Goal: Ask a question: Seek information or help from site administrators or community

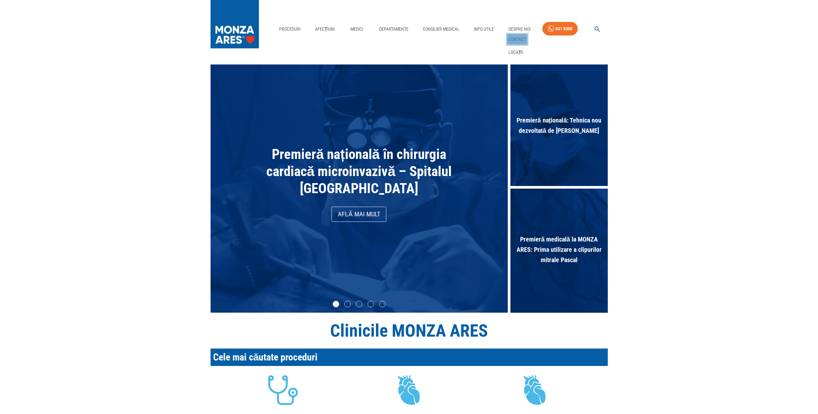
click at [516, 41] on link "Contact" at bounding box center [517, 39] width 20 height 11
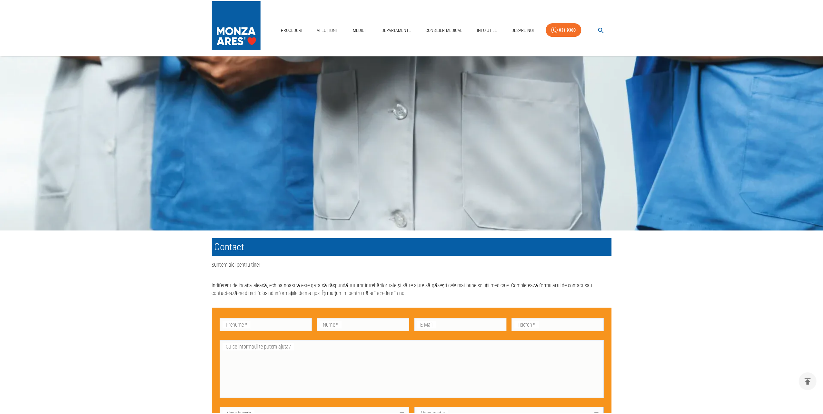
scroll to position [419, 0]
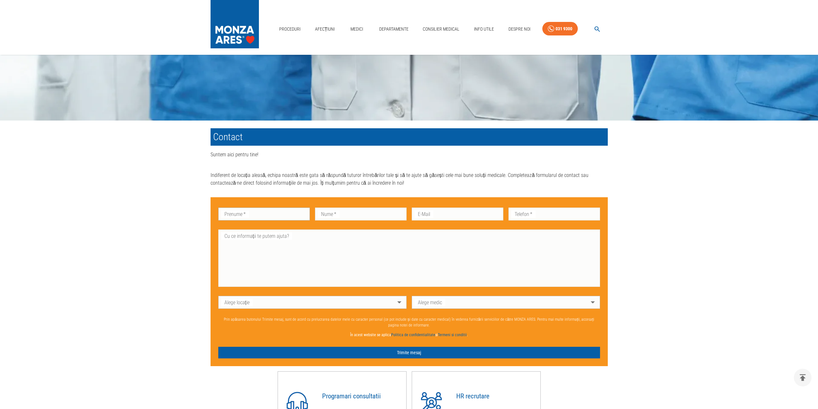
click at [270, 221] on input "Prenume   *" at bounding box center [264, 214] width 92 height 13
type input "[PERSON_NAME]"
type input "STAN"
type input "[EMAIL_ADDRESS][DOMAIN_NAME]"
click at [400, 254] on textarea "Cu ce informații te putem ajuta?" at bounding box center [409, 258] width 373 height 52
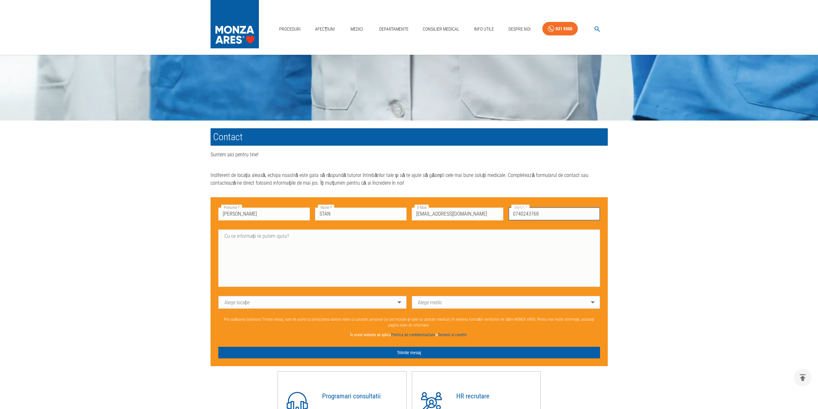
drag, startPoint x: 550, startPoint y: 219, endPoint x: 507, endPoint y: 216, distance: 42.7
click at [507, 216] on div "Telefon   * [PHONE_NUMBER] Telefon   *" at bounding box center [551, 211] width 97 height 22
type input "0745845479"
click at [263, 232] on div "x Cu ce informații te putem ajuta?" at bounding box center [409, 258] width 382 height 57
type textarea "Buna ziua as dori"
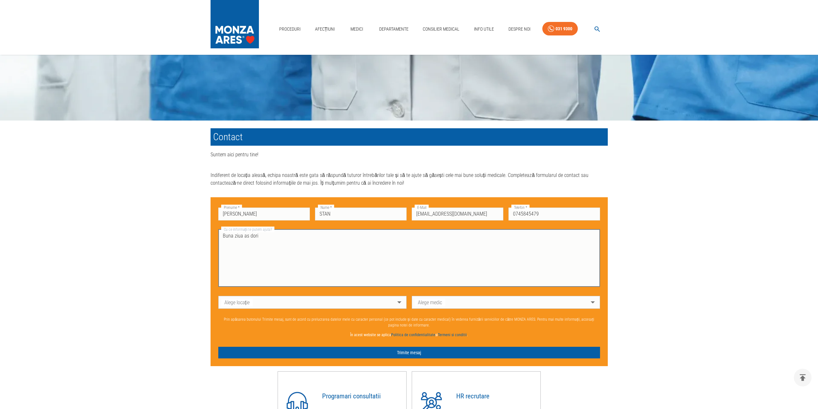
click at [397, 306] on body "Proceduri Afecțiuni Medici Departamente Consilier Medical Info Utile Despre Noi…" at bounding box center [409, 64] width 818 height 967
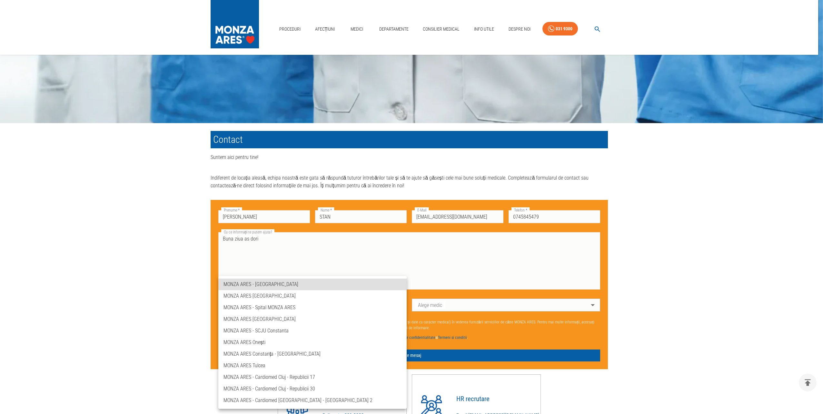
click at [272, 305] on li "MONZA ARES - Spital MONZA ARES" at bounding box center [312, 308] width 188 height 12
type input "spitalul-[GEOGRAPHIC_DATA]-[GEOGRAPHIC_DATA]"
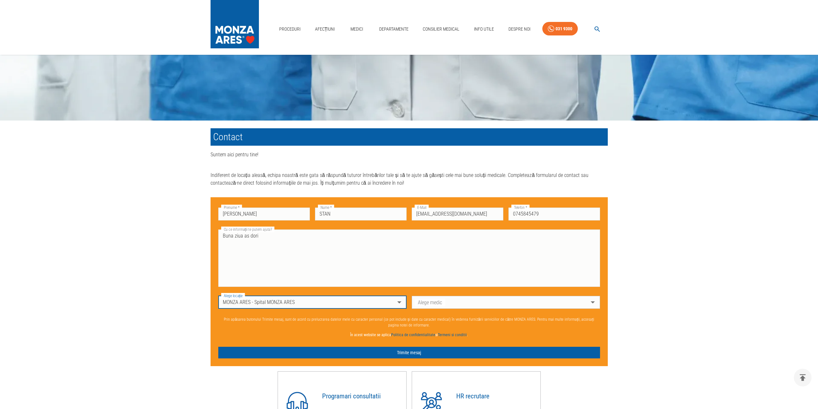
click at [525, 304] on body "Proceduri Afecțiuni Medici Departamente Consilier Medical Info Utile Despre Noi…" at bounding box center [409, 64] width 818 height 967
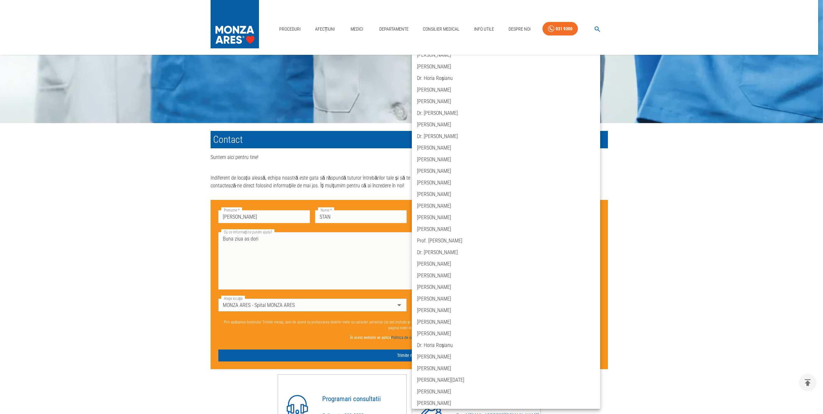
scroll to position [0, 0]
click at [385, 308] on div at bounding box center [411, 207] width 823 height 414
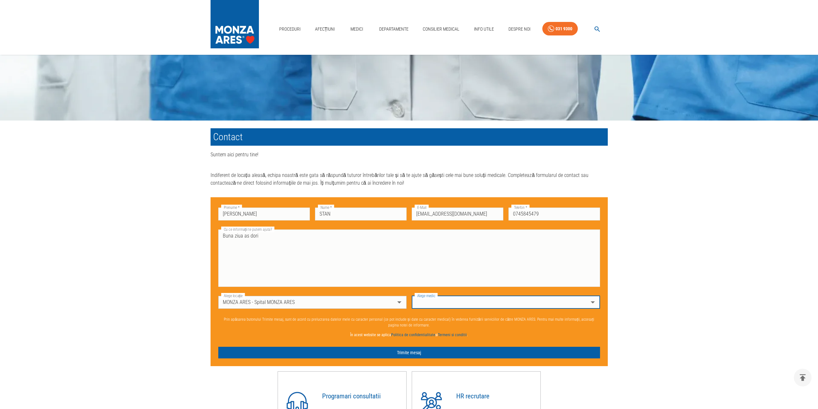
click at [391, 307] on body "Proceduri Afecțiuni Medici Departamente Consilier Medical Info Utile Despre Noi…" at bounding box center [409, 64] width 818 height 967
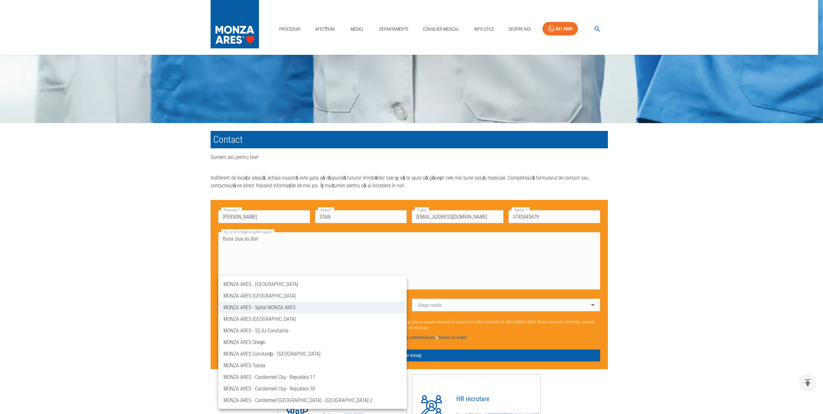
click at [273, 297] on li "MONZA ARES [GEOGRAPHIC_DATA]" at bounding box center [312, 296] width 188 height 12
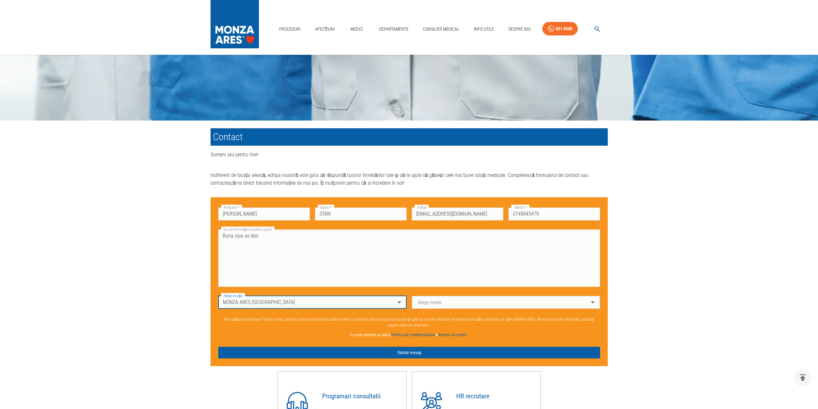
click at [491, 300] on body "Proceduri Afecțiuni Medici Departamente Consilier Medical Info Utile Despre Noi…" at bounding box center [409, 64] width 818 height 967
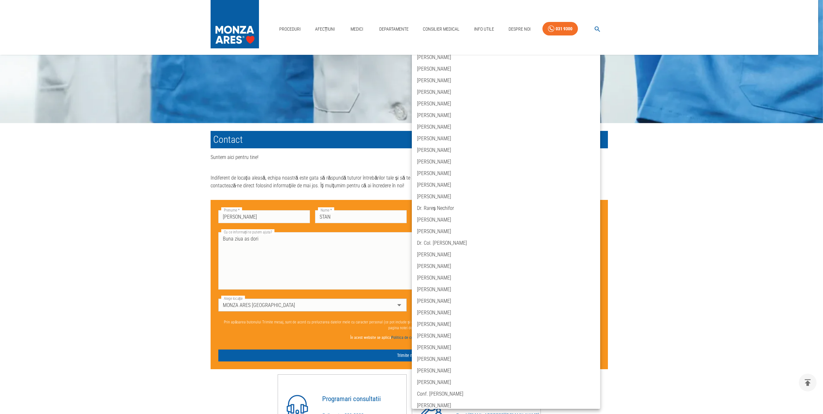
click at [377, 310] on div at bounding box center [411, 207] width 823 height 414
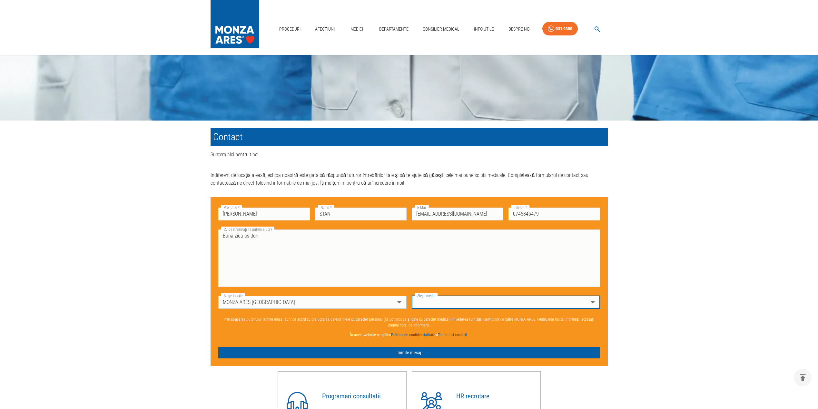
click at [398, 305] on body "Proceduri Afecțiuni Medici Departamente Consilier Medical Info Utile Despre Noi…" at bounding box center [409, 64] width 818 height 967
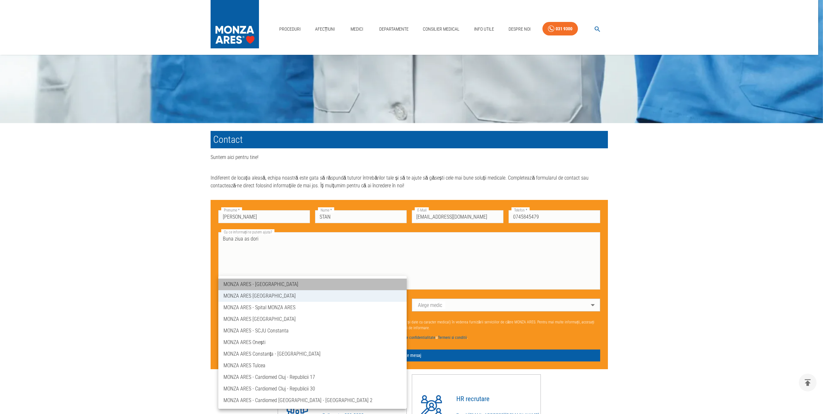
click at [306, 287] on li "MONZA ARES - [GEOGRAPHIC_DATA]" at bounding box center [312, 285] width 188 height 12
type input "memorial-hospital"
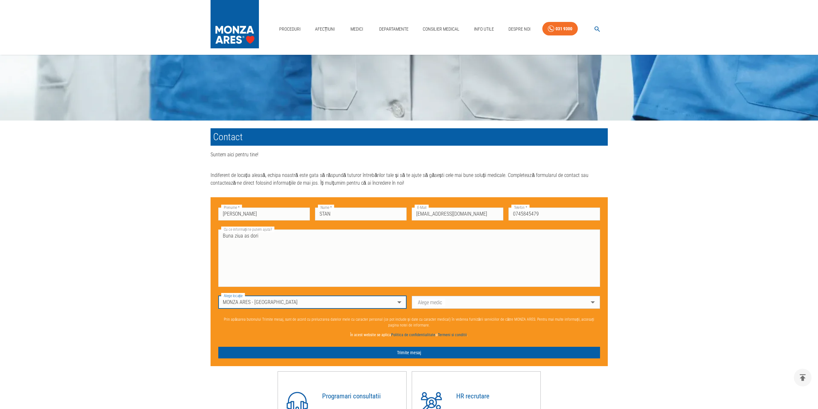
click at [473, 306] on body "Proceduri Afecțiuni Medici Departamente Consilier Medical Info Utile Despre Noi…" at bounding box center [409, 64] width 818 height 967
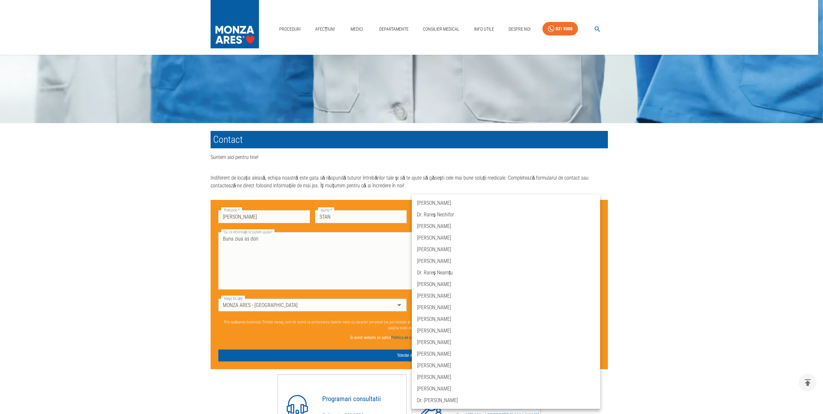
click at [447, 215] on li "Dr. Rareș Nechifor" at bounding box center [506, 215] width 188 height 12
type input "dr-rares-nechifor"
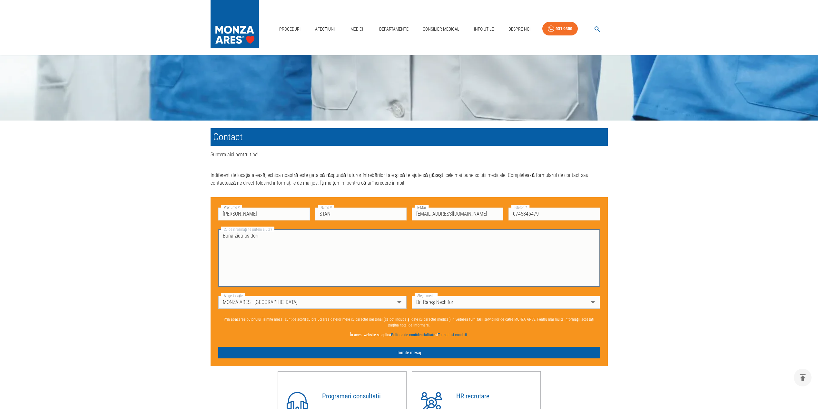
click at [381, 245] on textarea "Buna ziua as dori" at bounding box center [409, 258] width 373 height 52
click at [289, 262] on textarea "Buna ziua o opinie la problema mea medicala." at bounding box center [409, 258] width 373 height 52
click at [252, 257] on textarea "Buna ziua o opinie la problema mea medicala." at bounding box center [409, 258] width 373 height 52
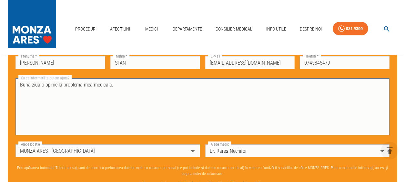
scroll to position [322, 0]
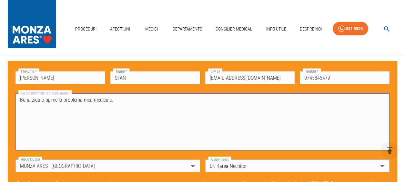
click at [136, 108] on textarea "Buna ziua o opinie la problema mea medicala." at bounding box center [202, 122] width 365 height 52
click at [130, 105] on textarea "Buna ziua o opinie la problema mea medicala." at bounding box center [202, 122] width 365 height 52
click at [184, 103] on textarea "Buna ziua o opinie la problema mea medicala, conform interpretarii RMN abdomina…" at bounding box center [202, 122] width 365 height 52
click at [44, 119] on textarea "Buna ziua o opinie la problema mea medicala, conform interpretarii RMN abdomino…" at bounding box center [202, 122] width 365 height 52
paste textarea "Rezultat: RM abdomen(superior),pelvis + contrast iv : Ficat usor steatozic, cu …"
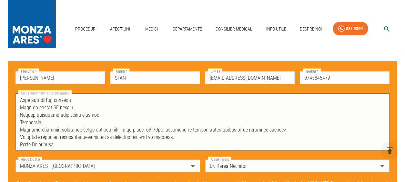
scroll to position [133, 0]
drag, startPoint x: 58, startPoint y: 148, endPoint x: 20, endPoint y: 151, distance: 38.5
click at [20, 151] on div "x Cu ce informații te putem ajuta?" at bounding box center [202, 121] width 374 height 57
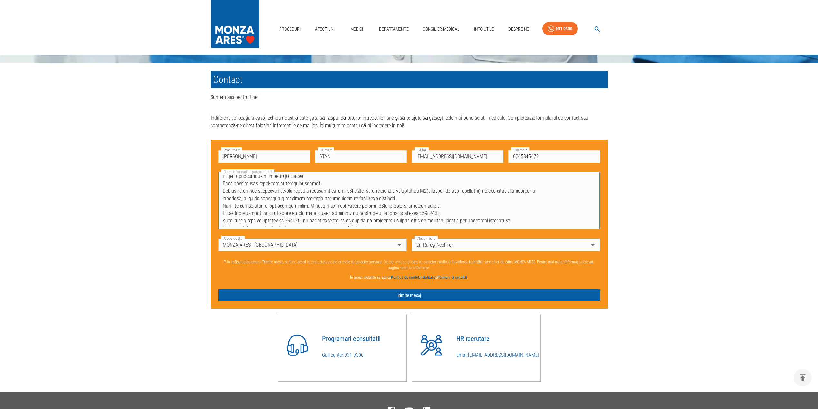
scroll to position [484, 0]
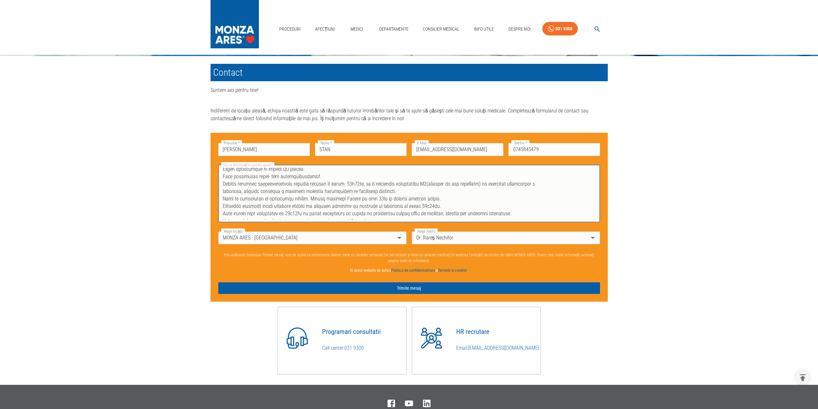
click at [539, 218] on textarea "Cu ce informații te putem ajuta?" at bounding box center [409, 194] width 373 height 52
click at [509, 212] on textarea "Cu ce informații te putem ajuta?" at bounding box center [409, 194] width 373 height 52
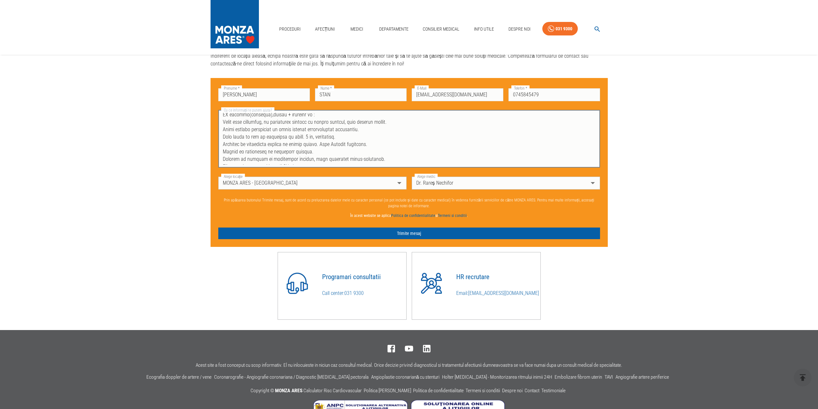
scroll to position [0, 0]
type textarea "Buna ziua o opinie la problema mea medicala, conform interpretarii RMN abdomino…"
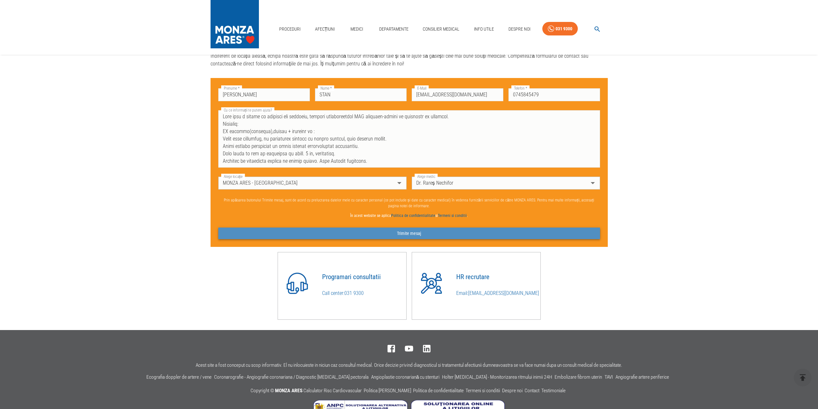
click at [412, 236] on button "Trimite mesaj" at bounding box center [409, 234] width 382 height 12
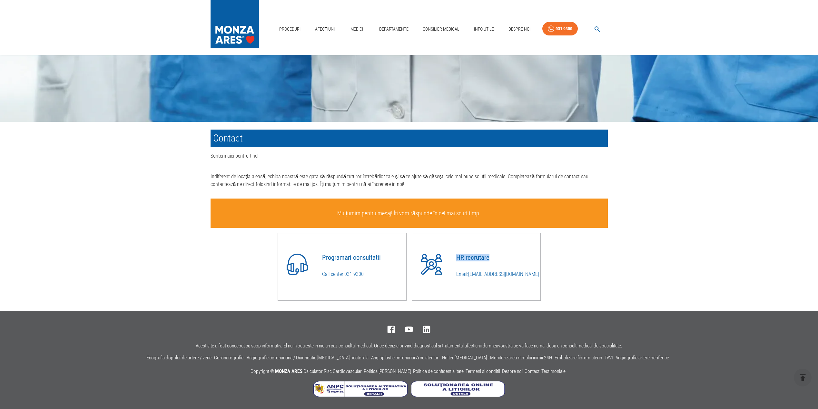
drag, startPoint x: 455, startPoint y: 257, endPoint x: 489, endPoint y: 256, distance: 33.5
click at [489, 256] on div "HR recrutare Email: [EMAIL_ADDRESS][DOMAIN_NAME]" at bounding box center [495, 261] width 89 height 43
drag, startPoint x: 489, startPoint y: 256, endPoint x: 473, endPoint y: 257, distance: 16.2
copy h4 "HR recrutare"
click at [350, 279] on div "Programari consultatii Call center: [PHONE_NUMBER]" at bounding box center [361, 261] width 89 height 43
